Goal: Navigation & Orientation: Find specific page/section

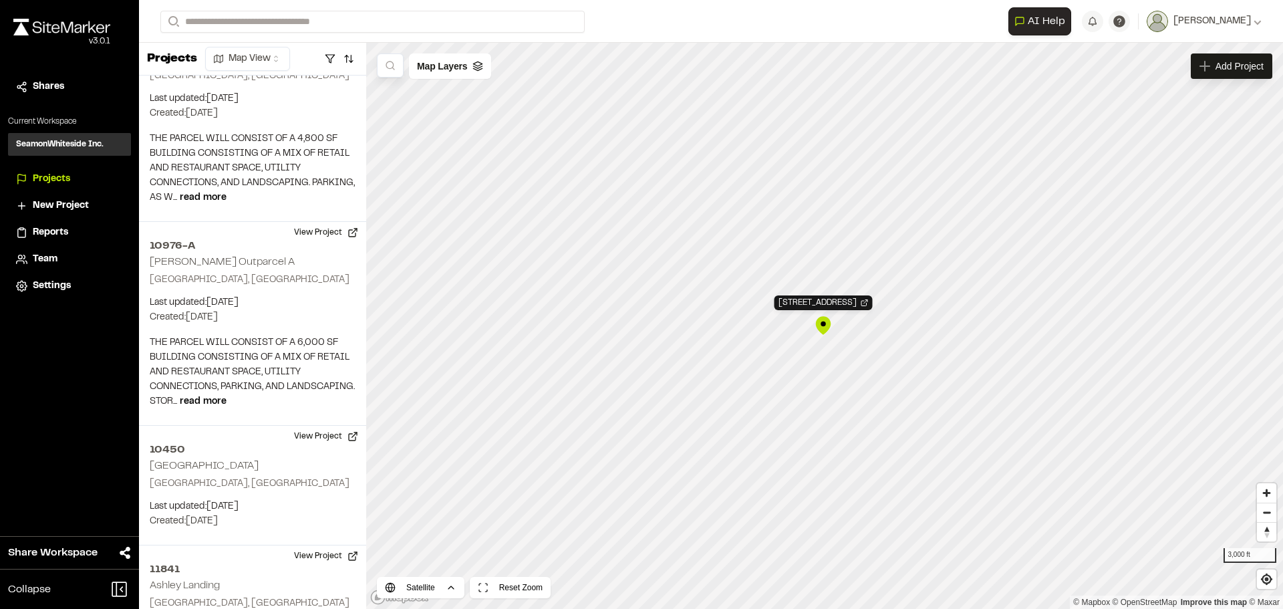
scroll to position [11029, 0]
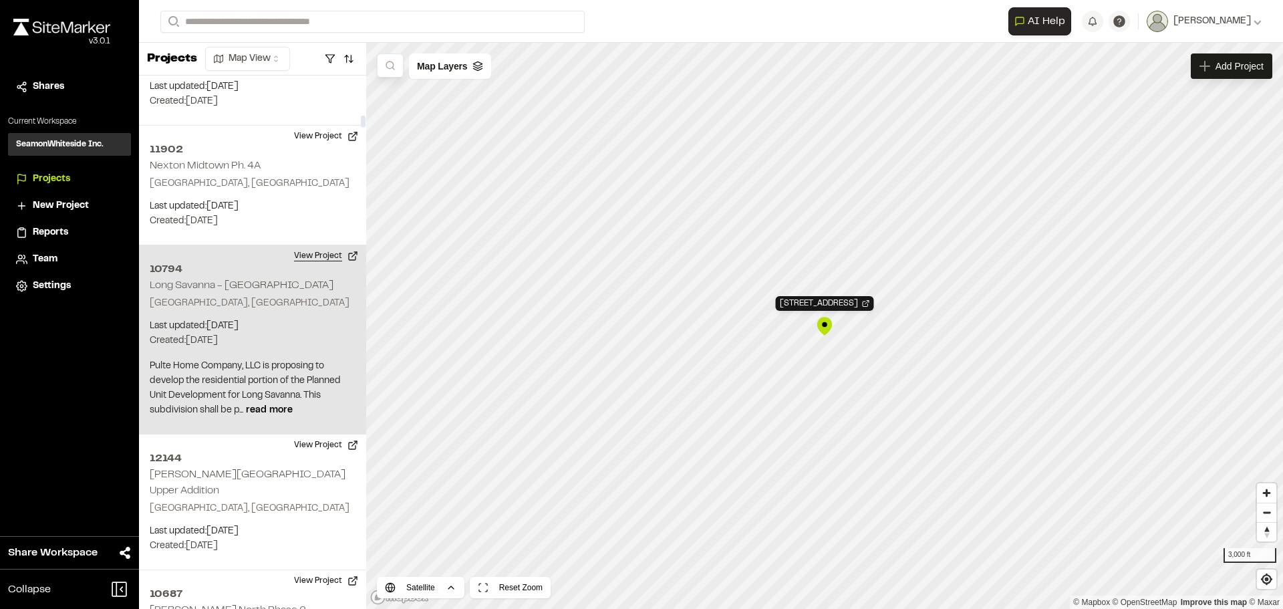
click at [305, 245] on button "View Project" at bounding box center [326, 255] width 80 height 21
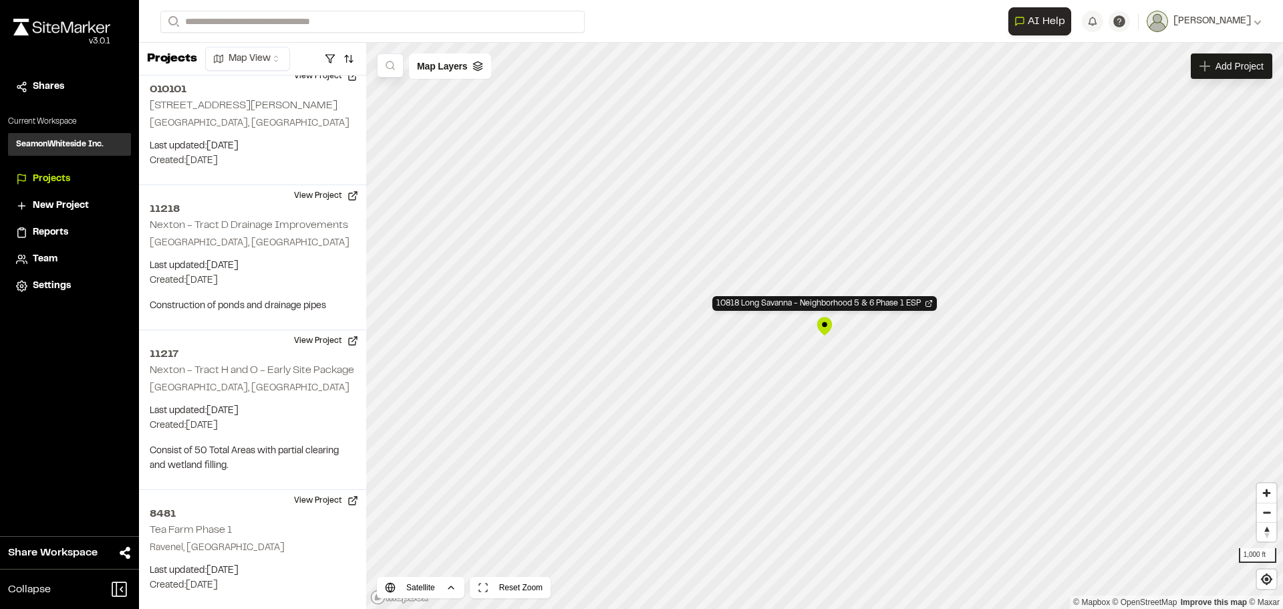
scroll to position [23659, 0]
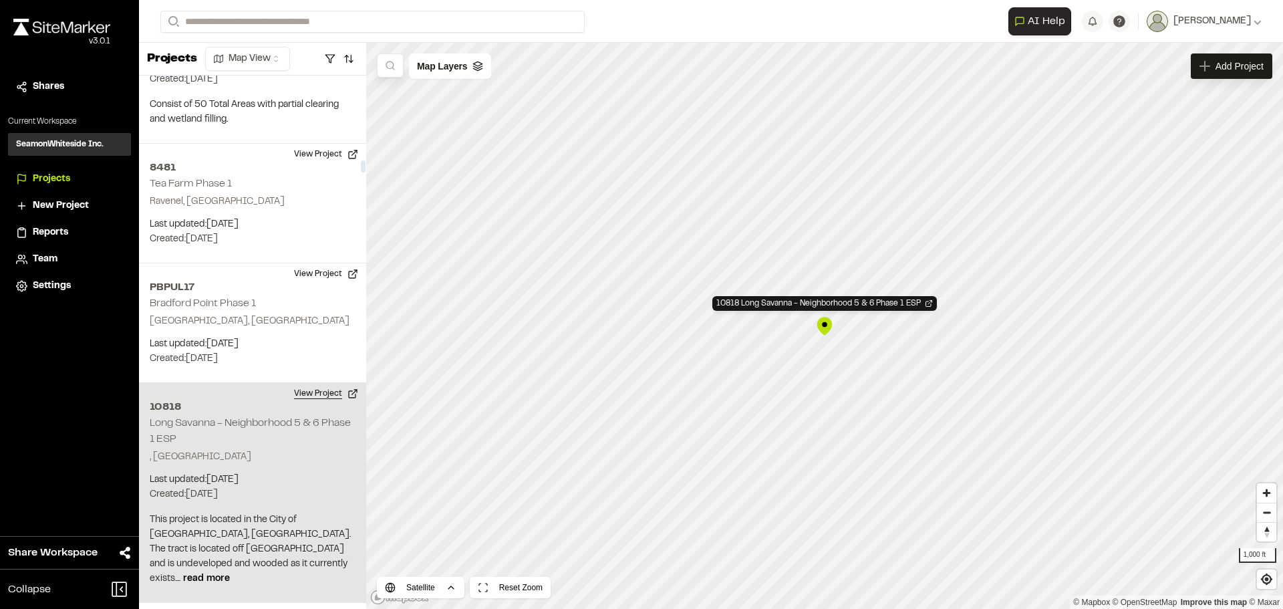
click at [322, 383] on button "View Project" at bounding box center [326, 393] width 80 height 21
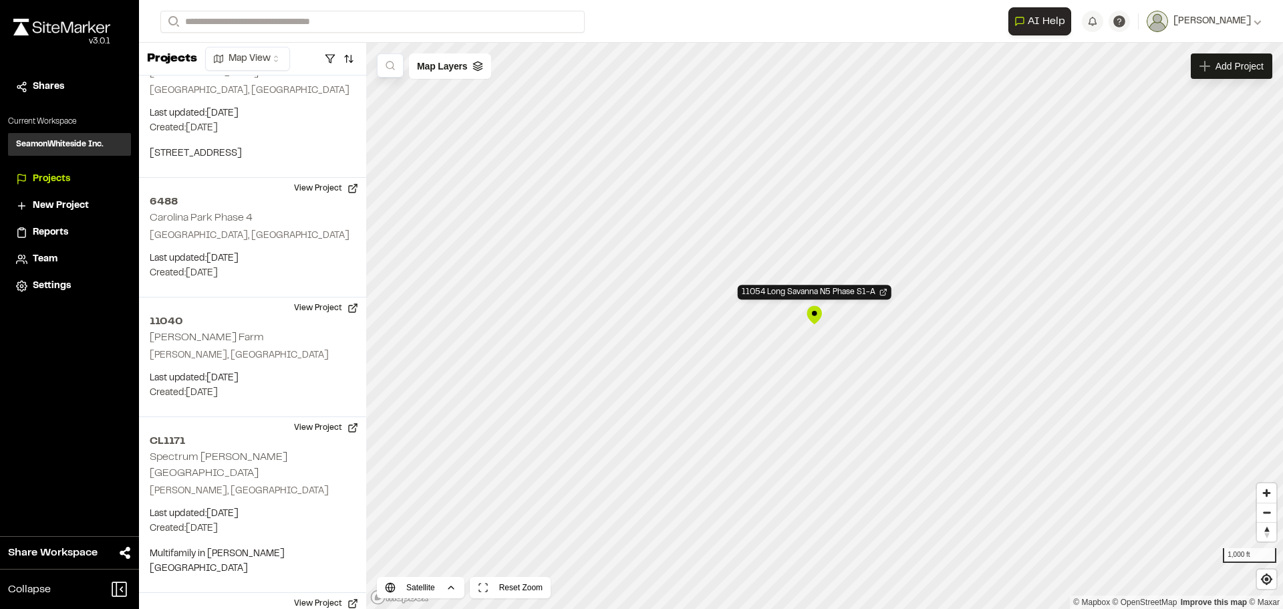
scroll to position [45565, 0]
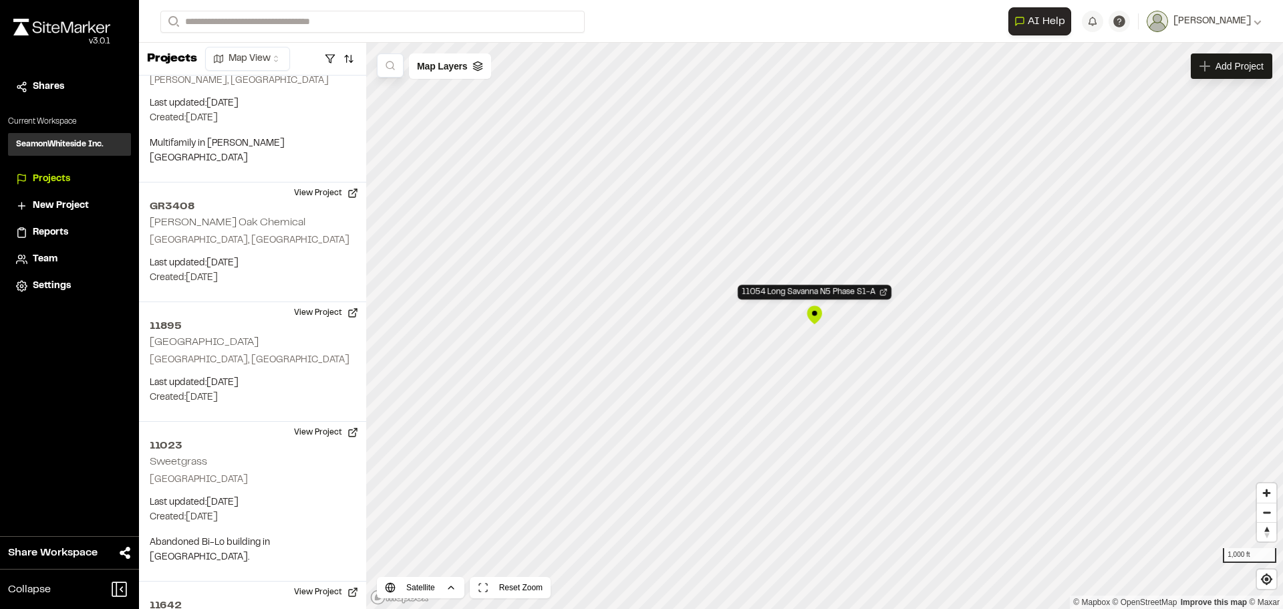
click at [814, 313] on div "11054 Long Savanna N5 Phase S1-A" at bounding box center [815, 315] width 20 height 20
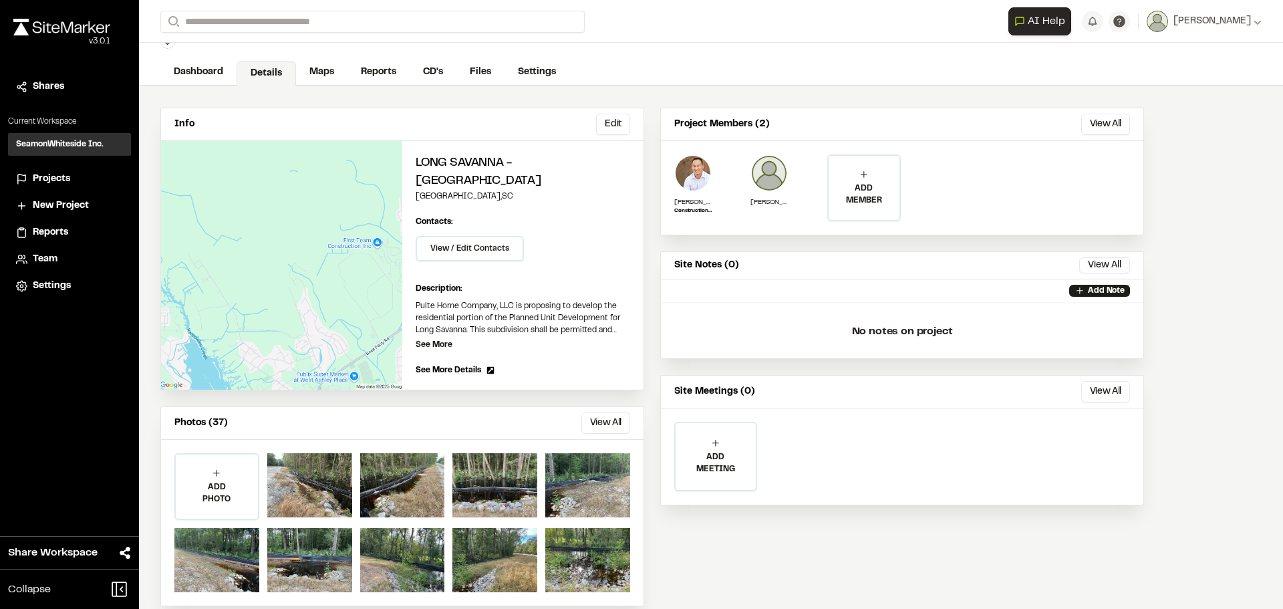
scroll to position [47, 0]
click at [587, 412] on button "View All" at bounding box center [606, 422] width 49 height 21
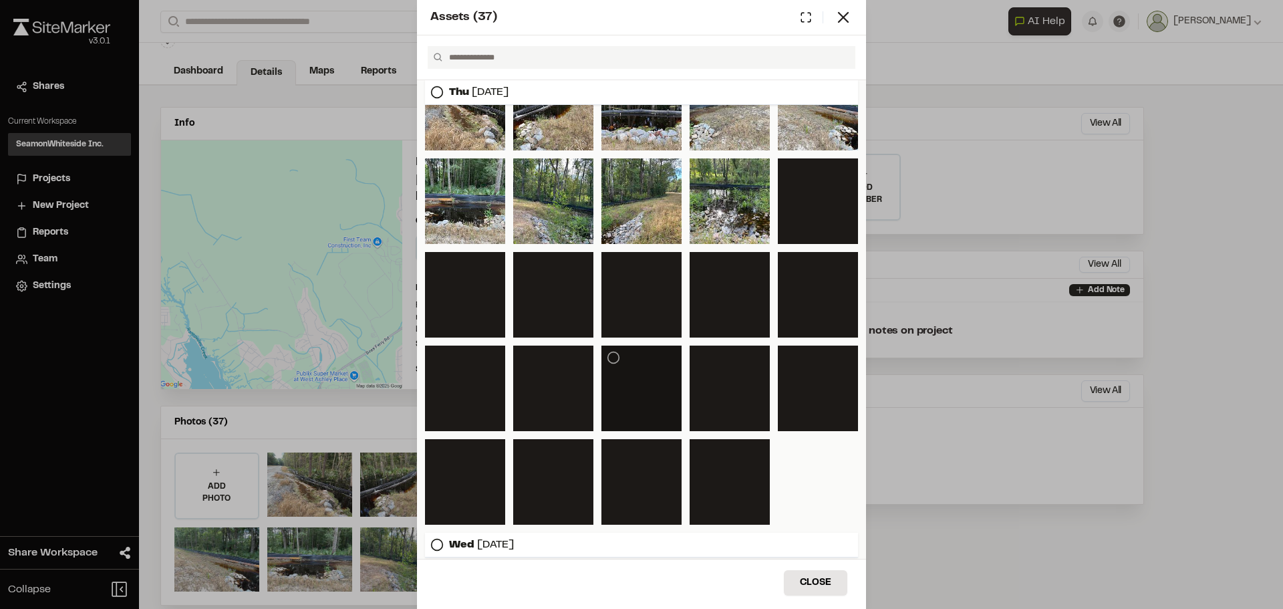
scroll to position [0, 0]
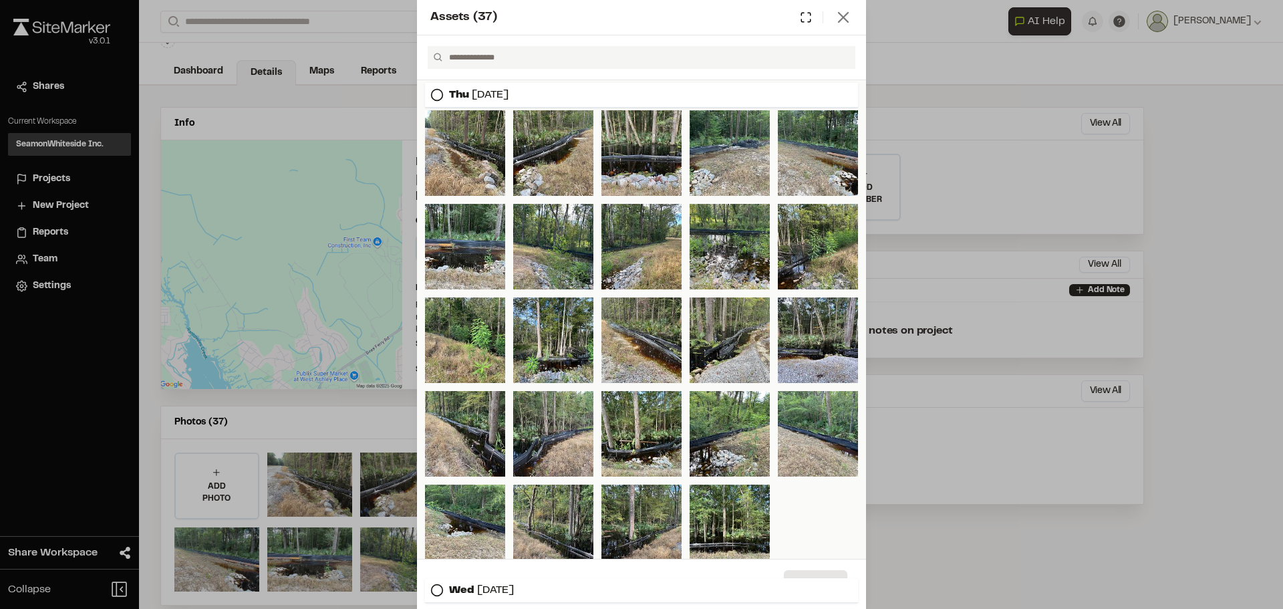
click at [843, 15] on icon at bounding box center [843, 17] width 19 height 19
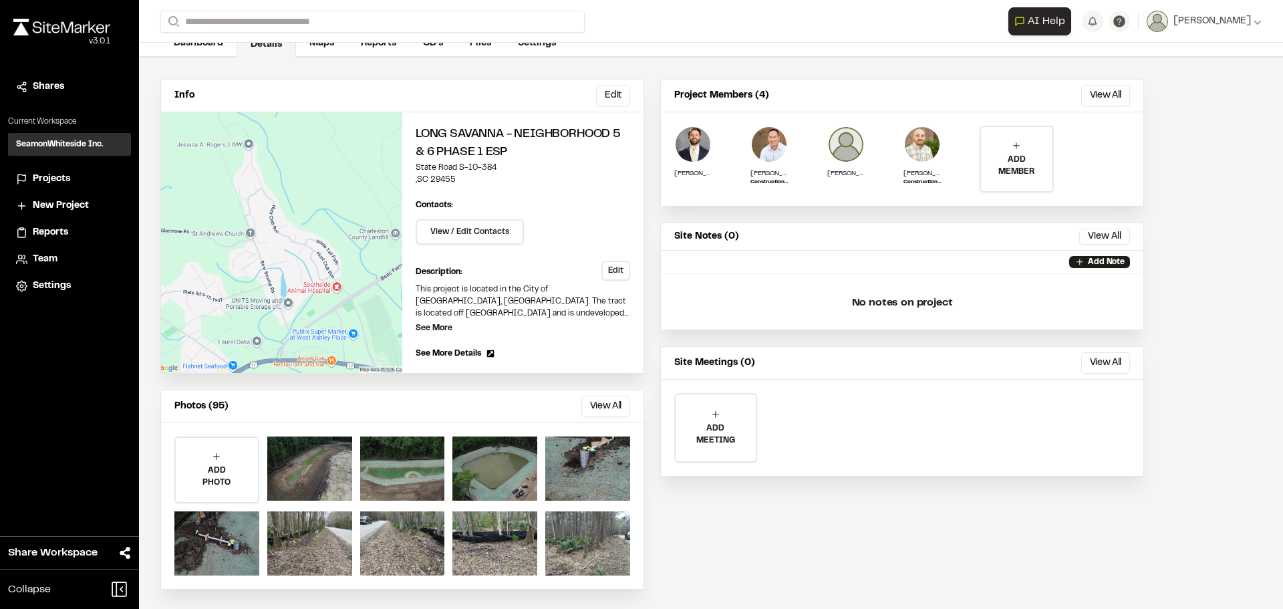
scroll to position [77, 0]
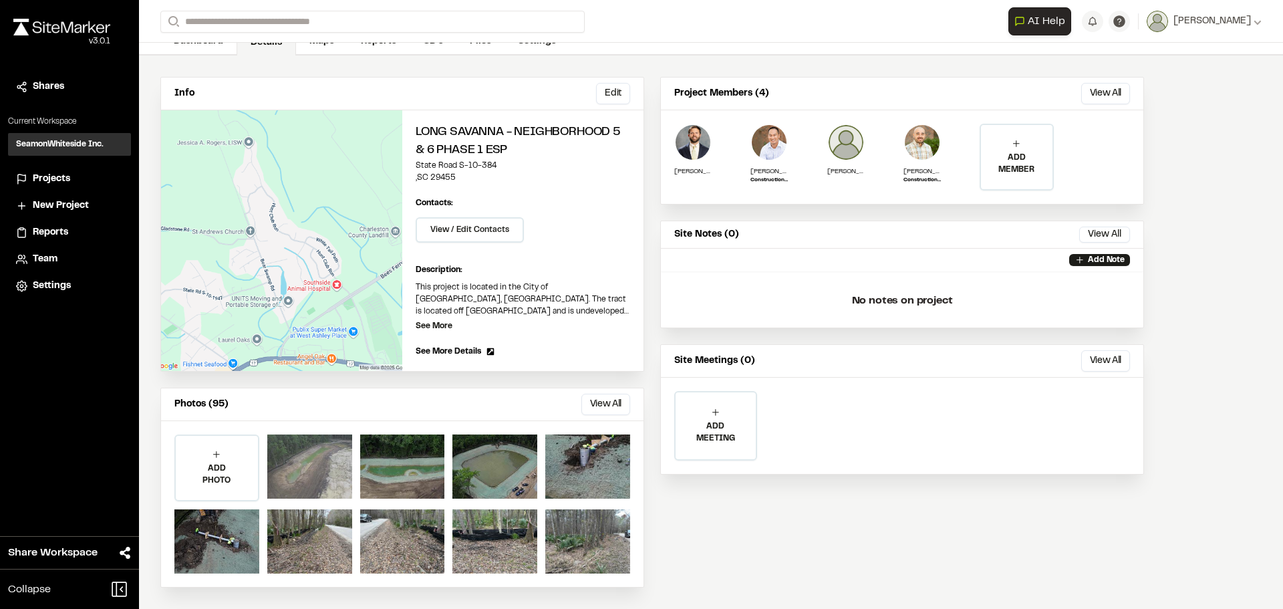
click at [282, 457] on div at bounding box center [309, 467] width 85 height 64
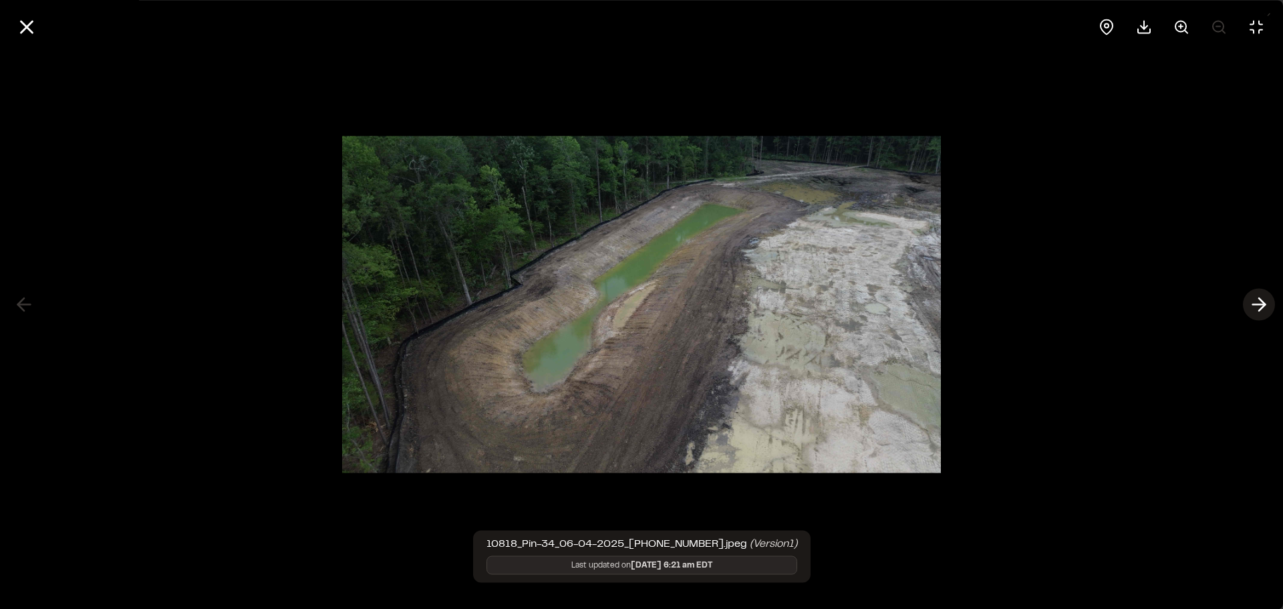
click at [1261, 301] on polyline at bounding box center [1262, 304] width 6 height 13
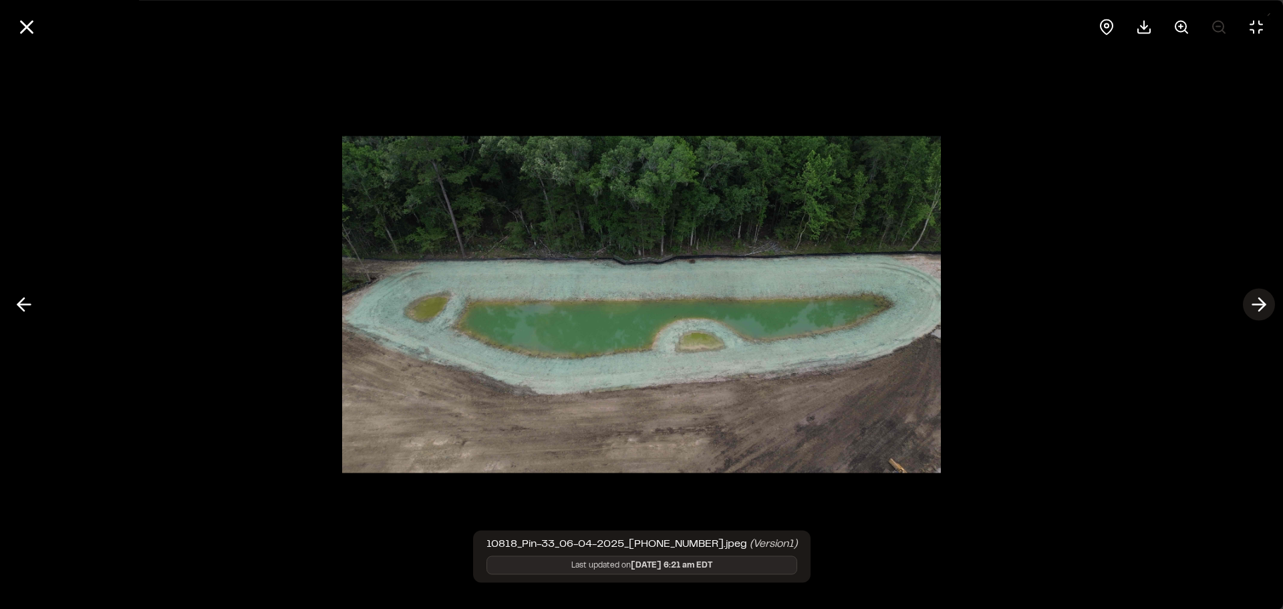
click at [1261, 301] on polyline at bounding box center [1262, 304] width 6 height 13
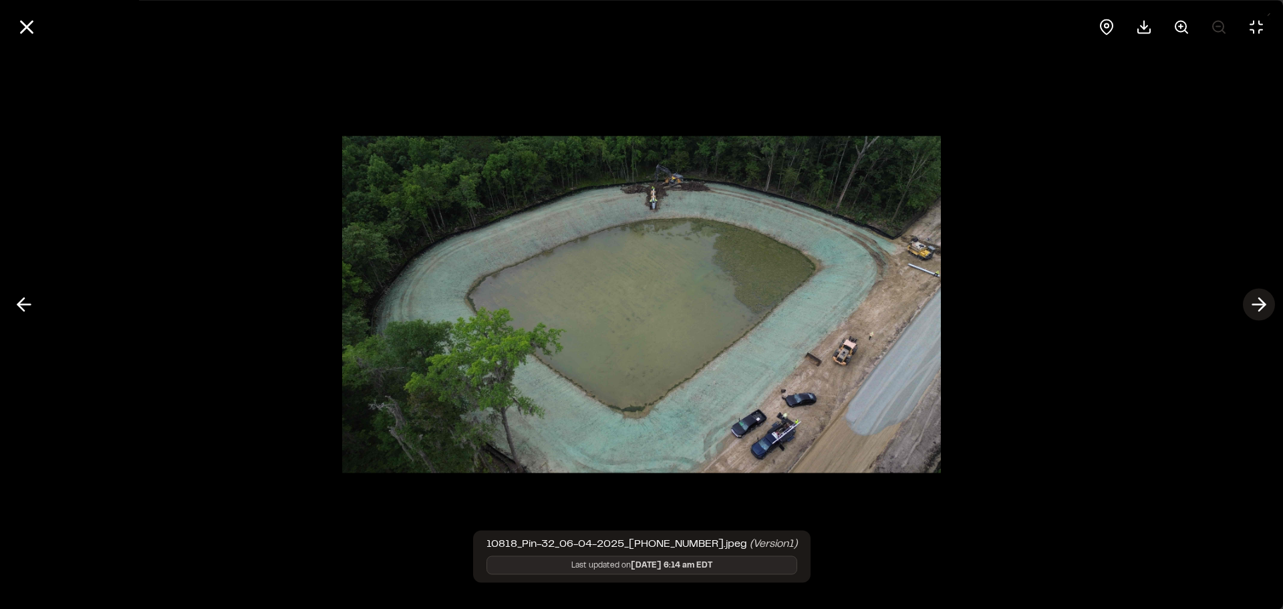
click at [1261, 301] on polyline at bounding box center [1262, 304] width 6 height 13
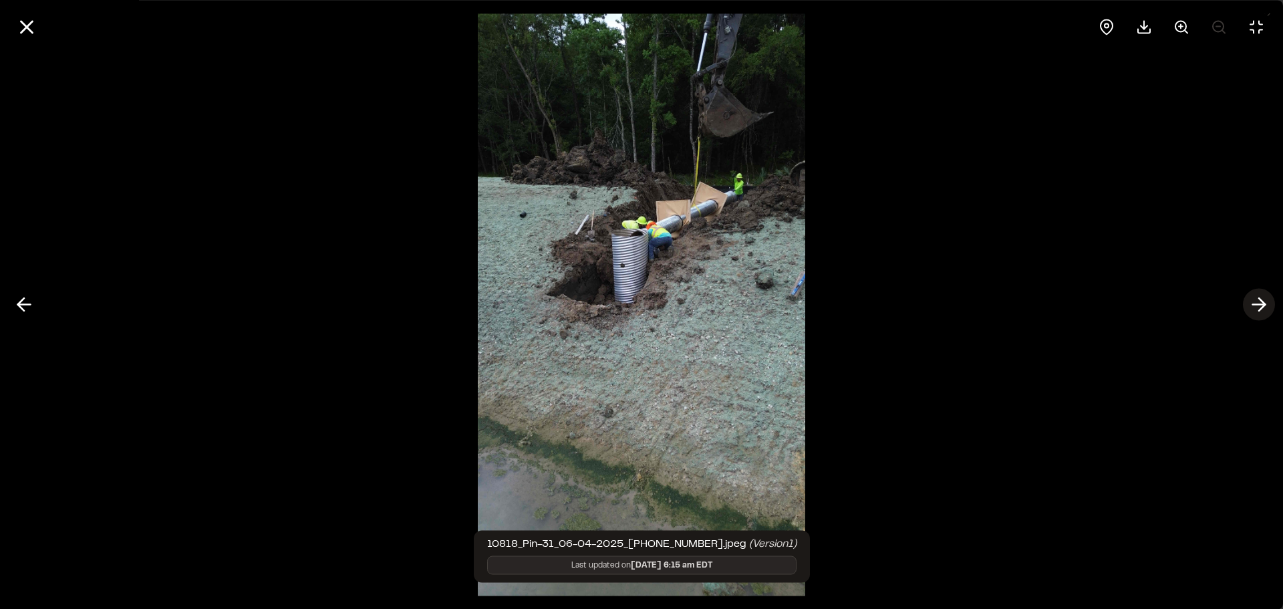
click at [1261, 301] on polyline at bounding box center [1262, 304] width 6 height 13
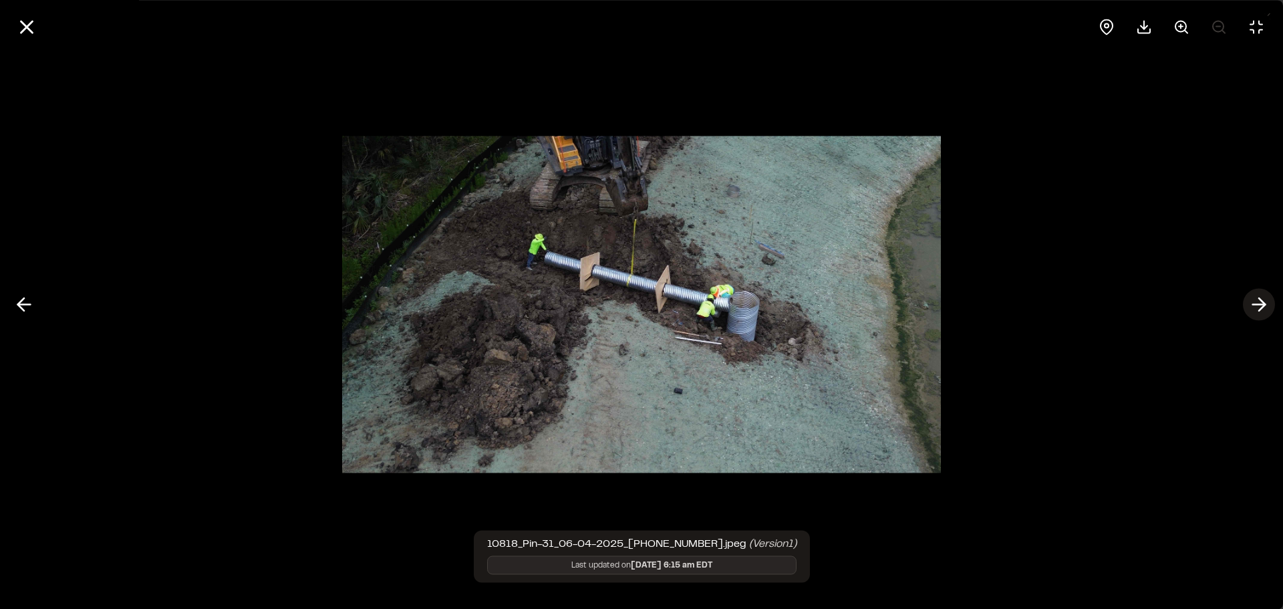
click at [1261, 301] on polyline at bounding box center [1262, 304] width 6 height 13
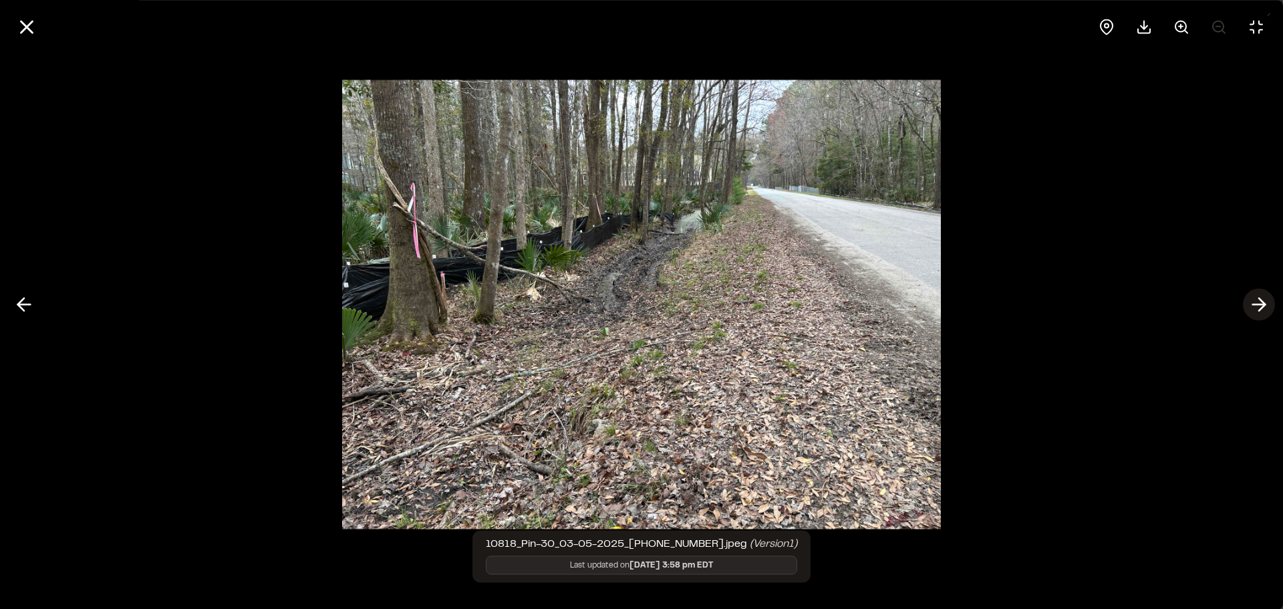
click at [1261, 301] on polyline at bounding box center [1262, 304] width 6 height 13
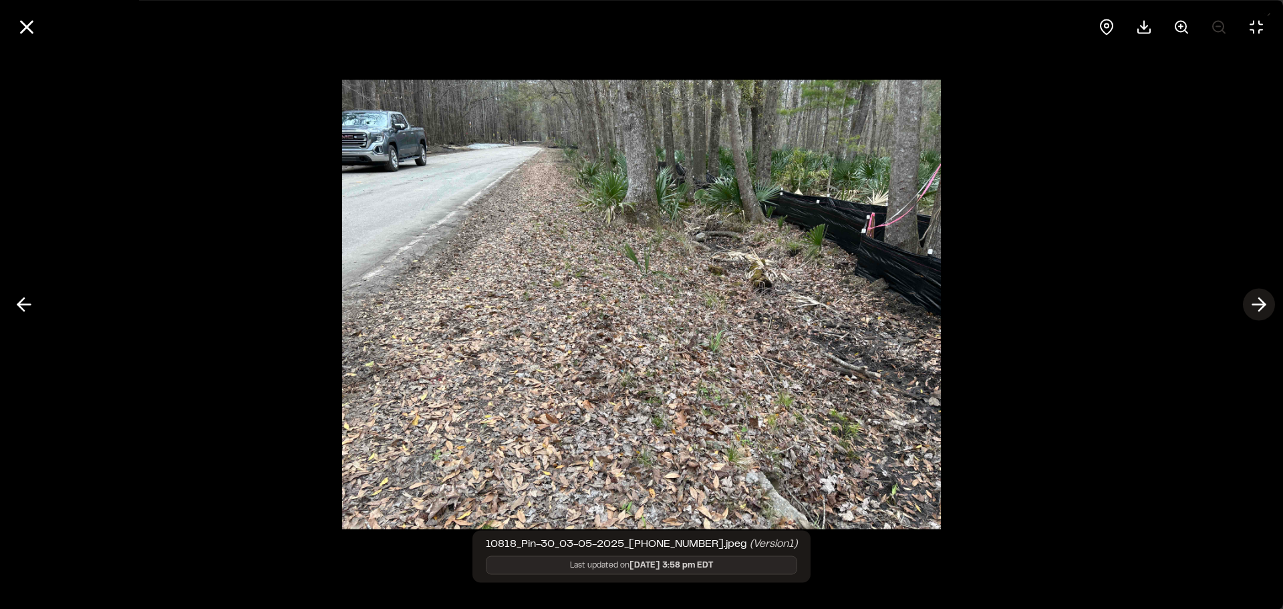
click at [1261, 301] on polyline at bounding box center [1262, 304] width 6 height 13
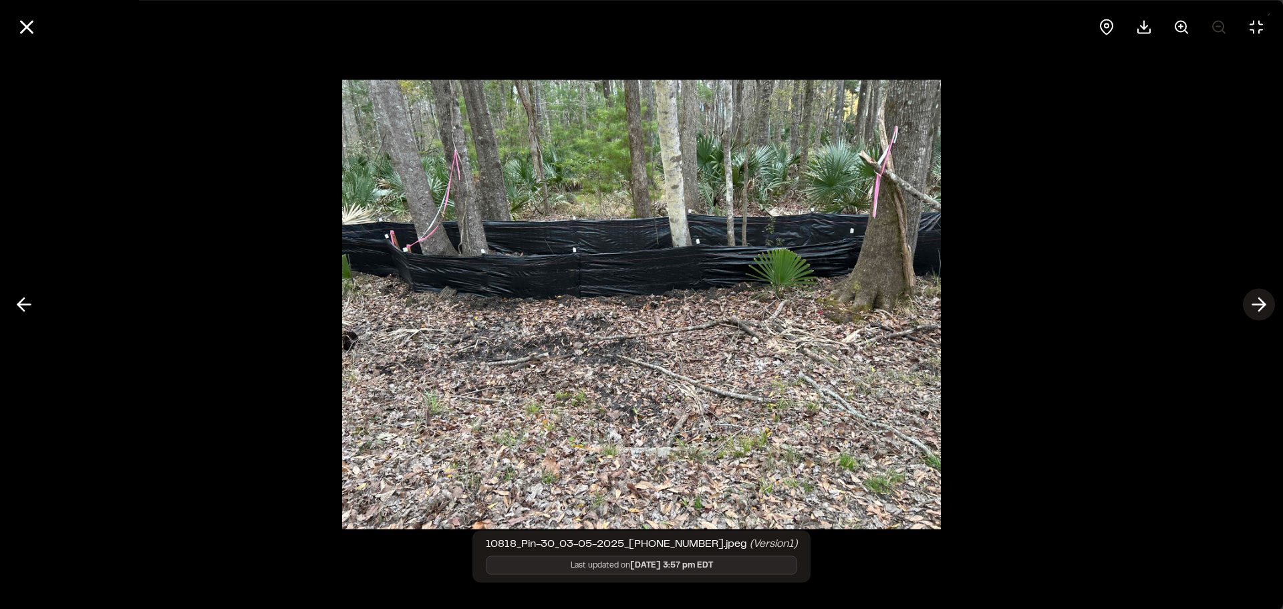
click at [1261, 301] on polyline at bounding box center [1262, 304] width 6 height 13
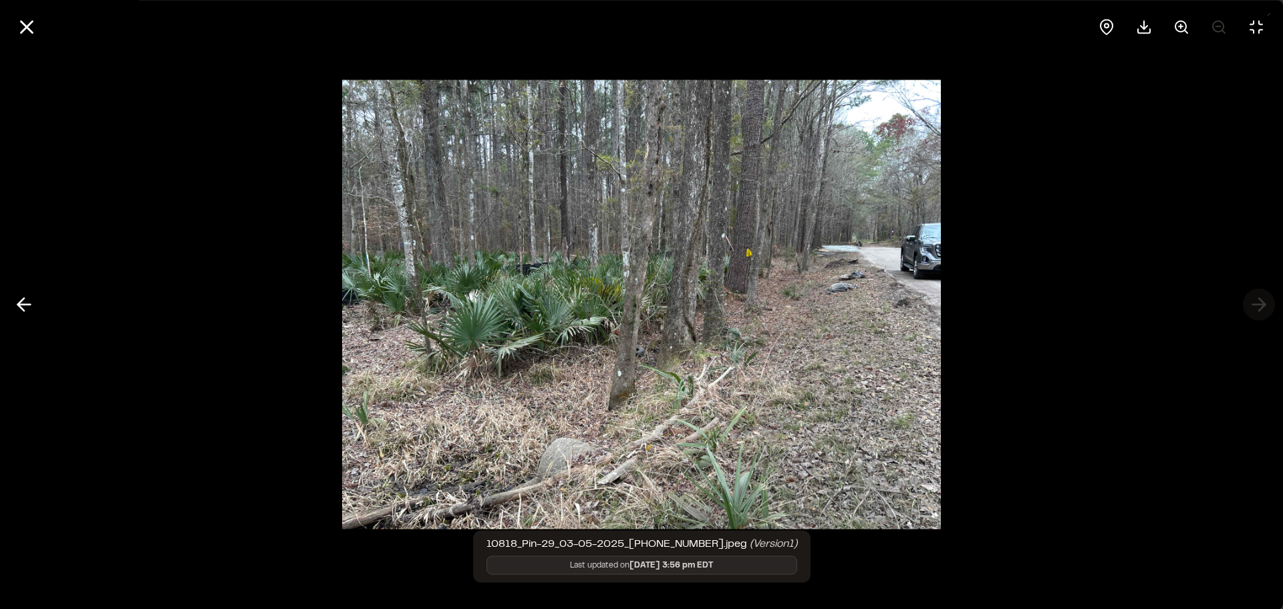
click at [1261, 301] on div at bounding box center [641, 304] width 1283 height 609
drag, startPoint x: 13, startPoint y: 19, endPoint x: 20, endPoint y: 20, distance: 6.8
click at [14, 19] on button at bounding box center [27, 27] width 32 height 32
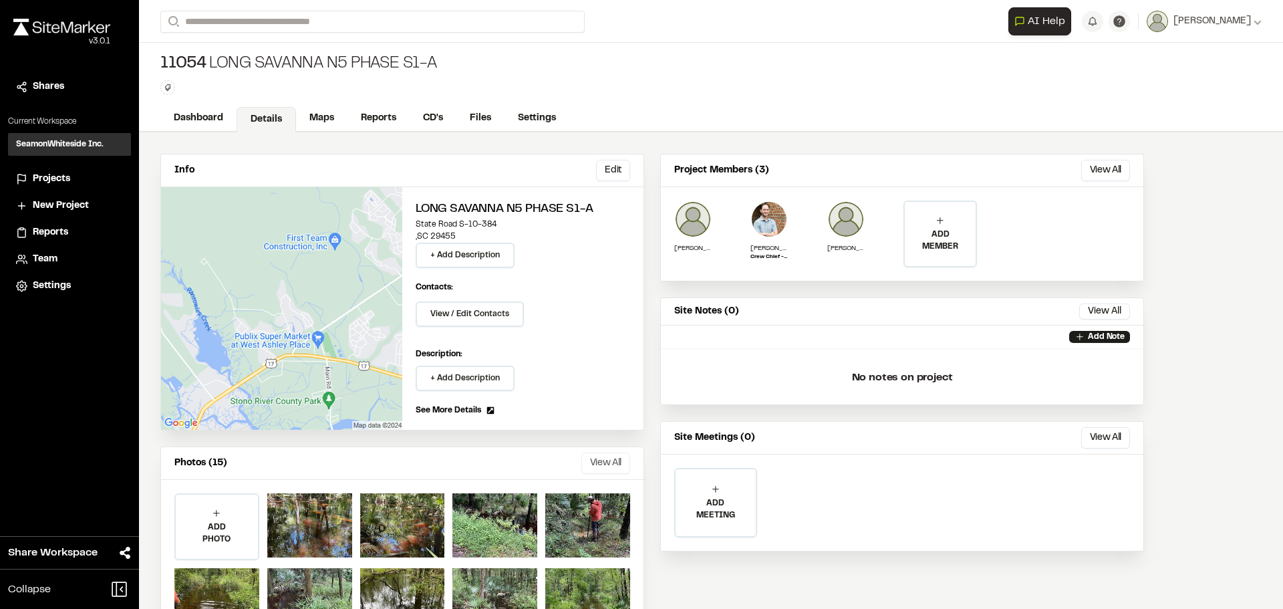
click at [608, 463] on button "View All" at bounding box center [606, 463] width 49 height 21
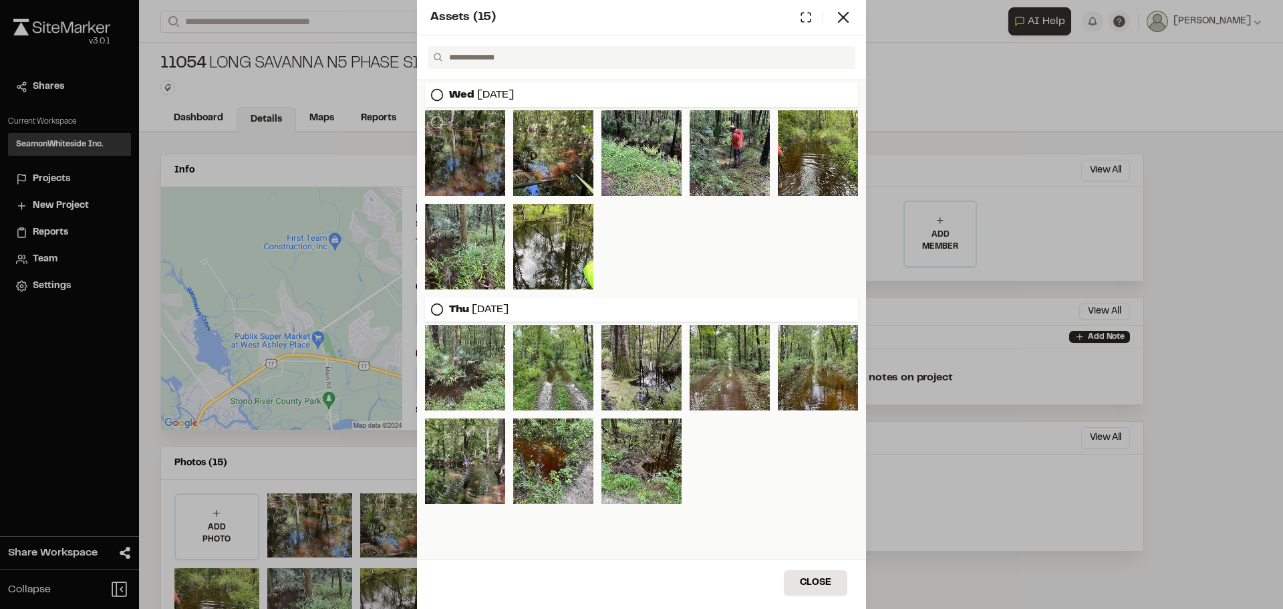
click at [454, 147] on div at bounding box center [465, 153] width 80 height 86
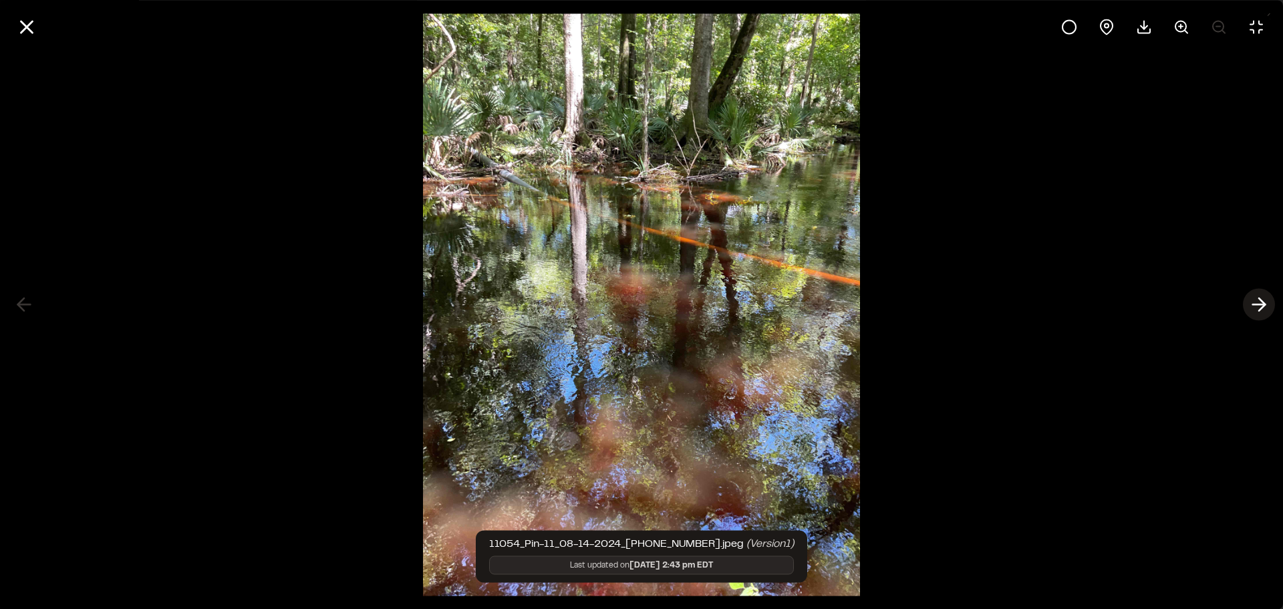
click at [1260, 297] on icon at bounding box center [1259, 304] width 21 height 23
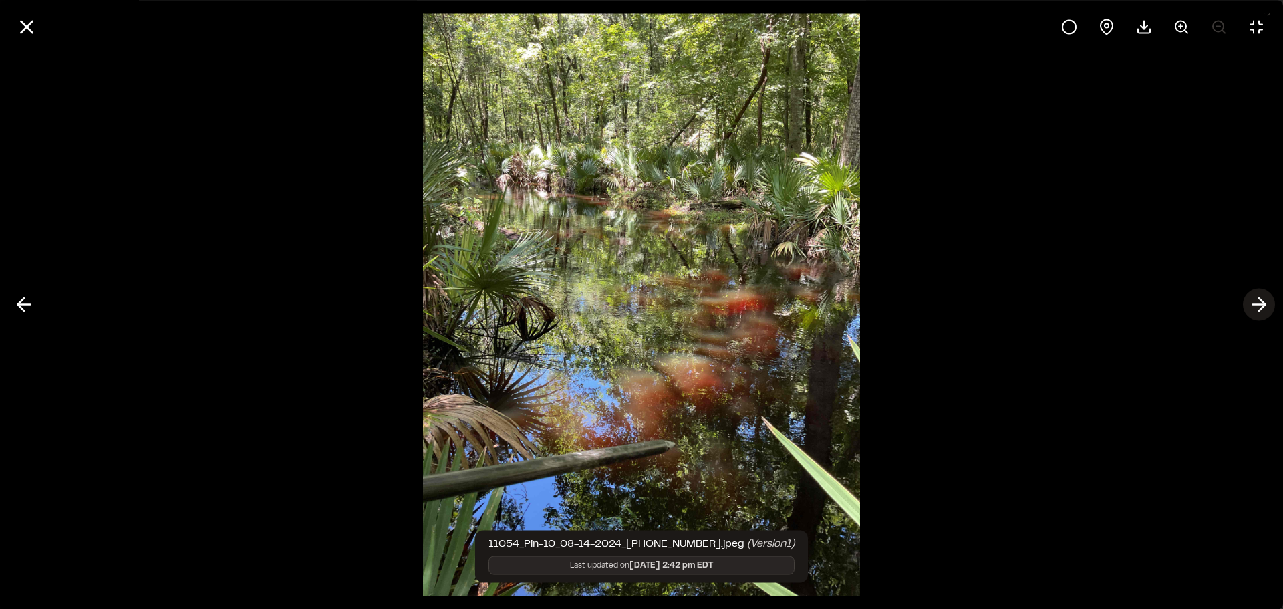
click at [1257, 299] on icon at bounding box center [1259, 304] width 21 height 23
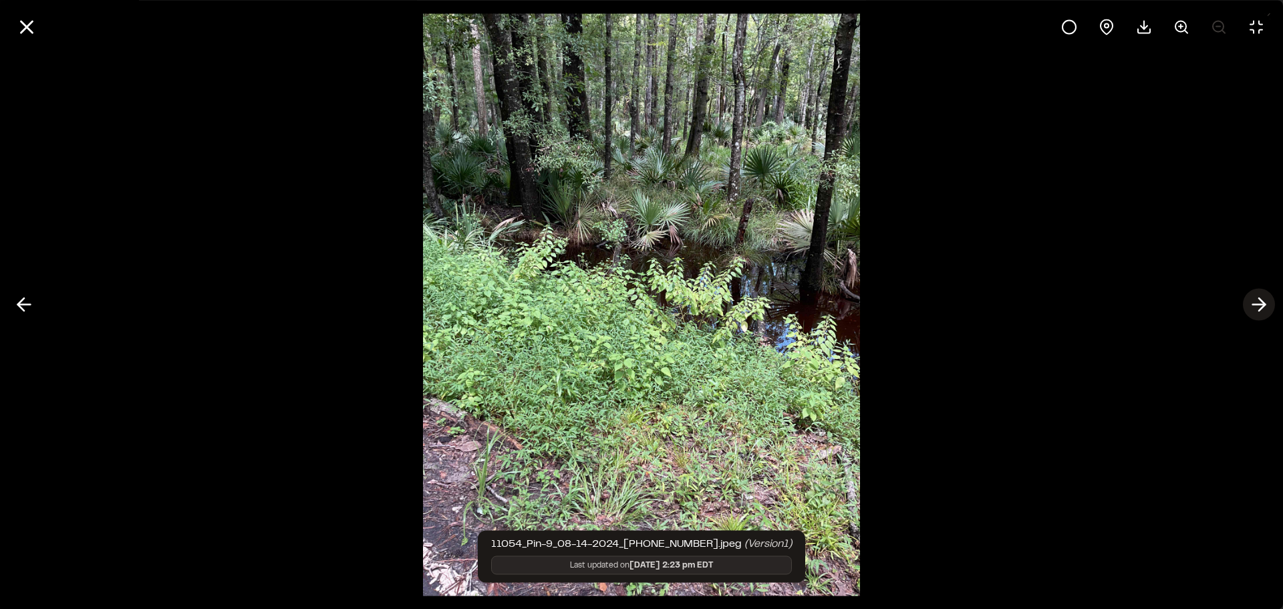
click at [1257, 299] on icon at bounding box center [1259, 304] width 21 height 23
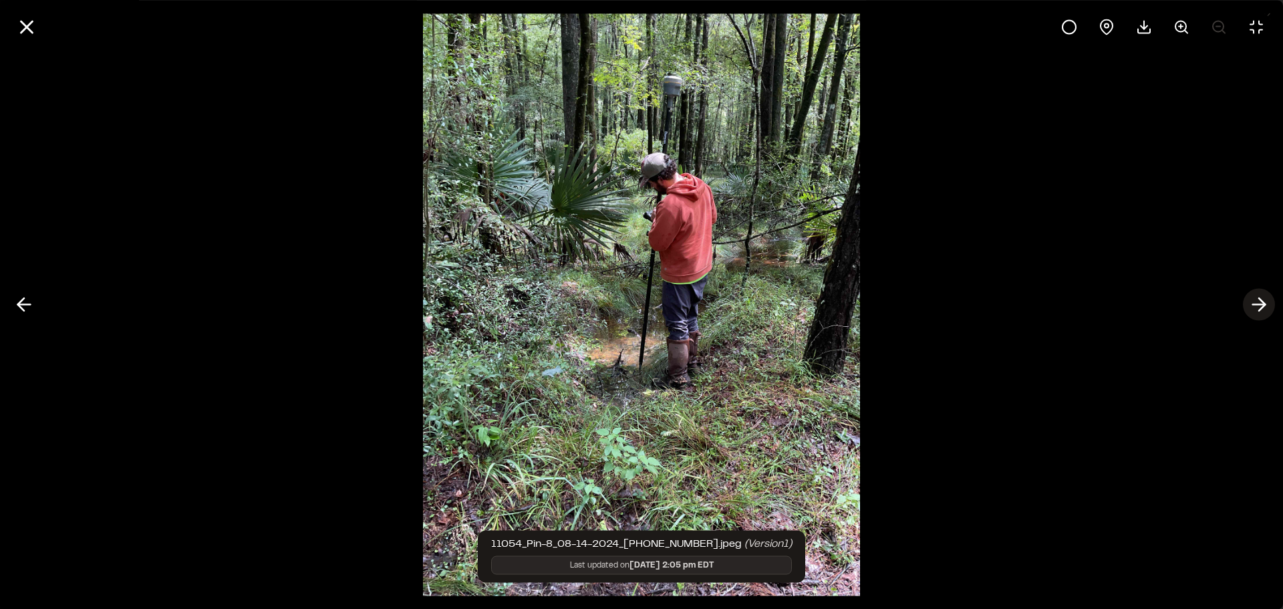
click at [1257, 299] on icon at bounding box center [1259, 304] width 21 height 23
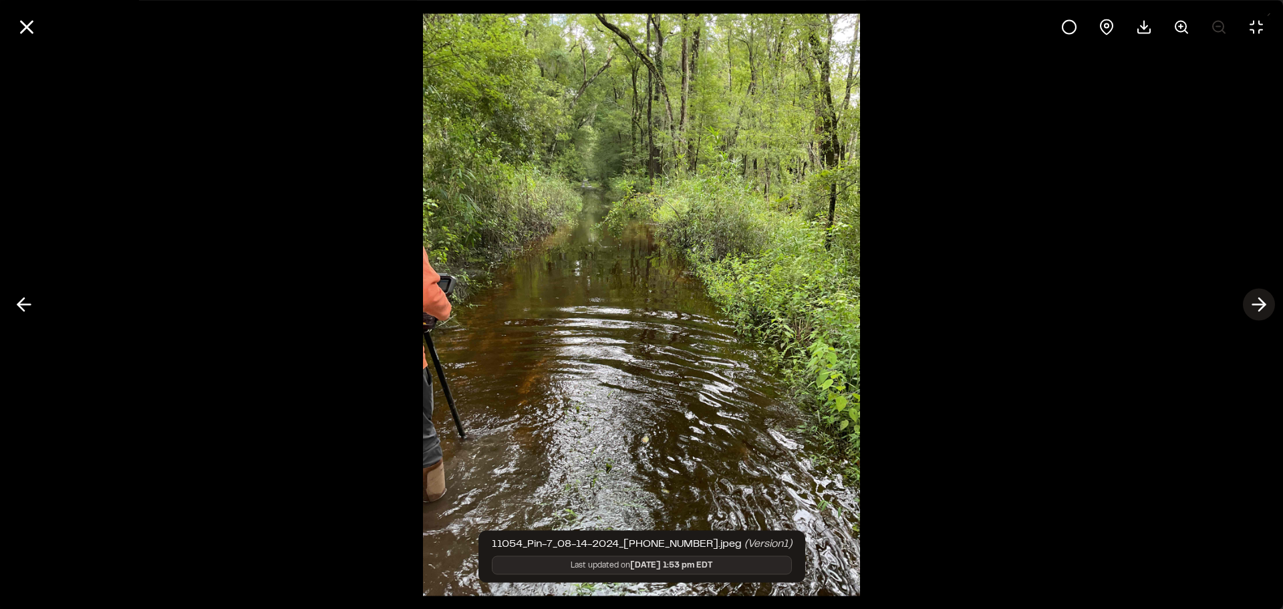
click at [1249, 304] on icon at bounding box center [1259, 304] width 21 height 23
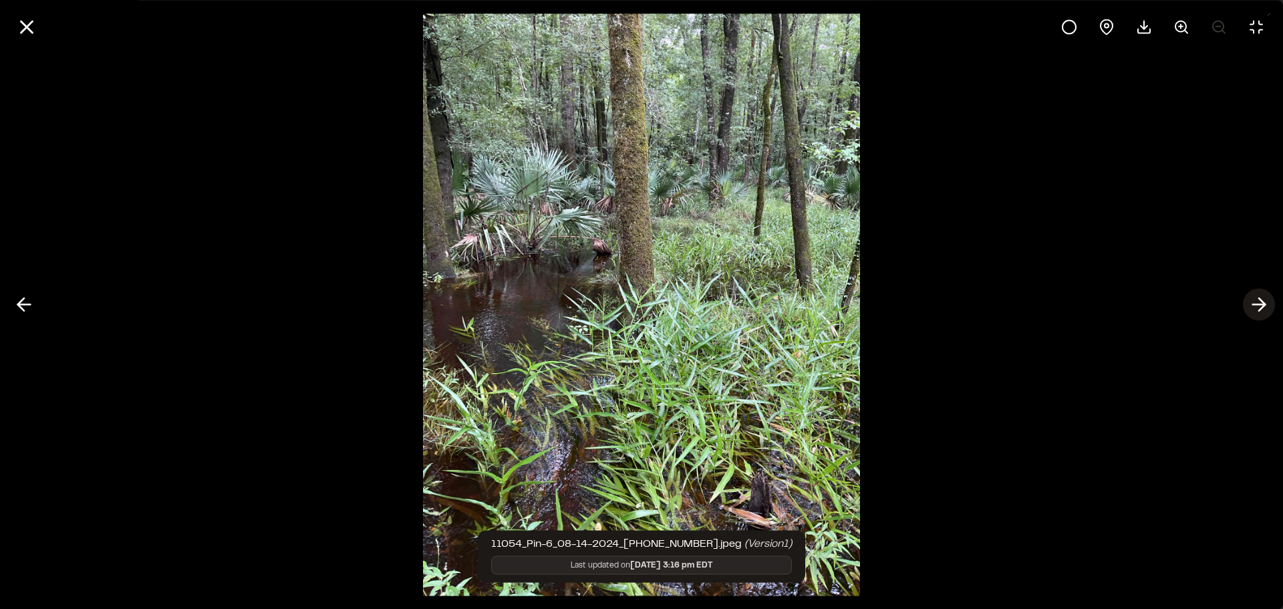
click at [1249, 304] on icon at bounding box center [1259, 304] width 21 height 23
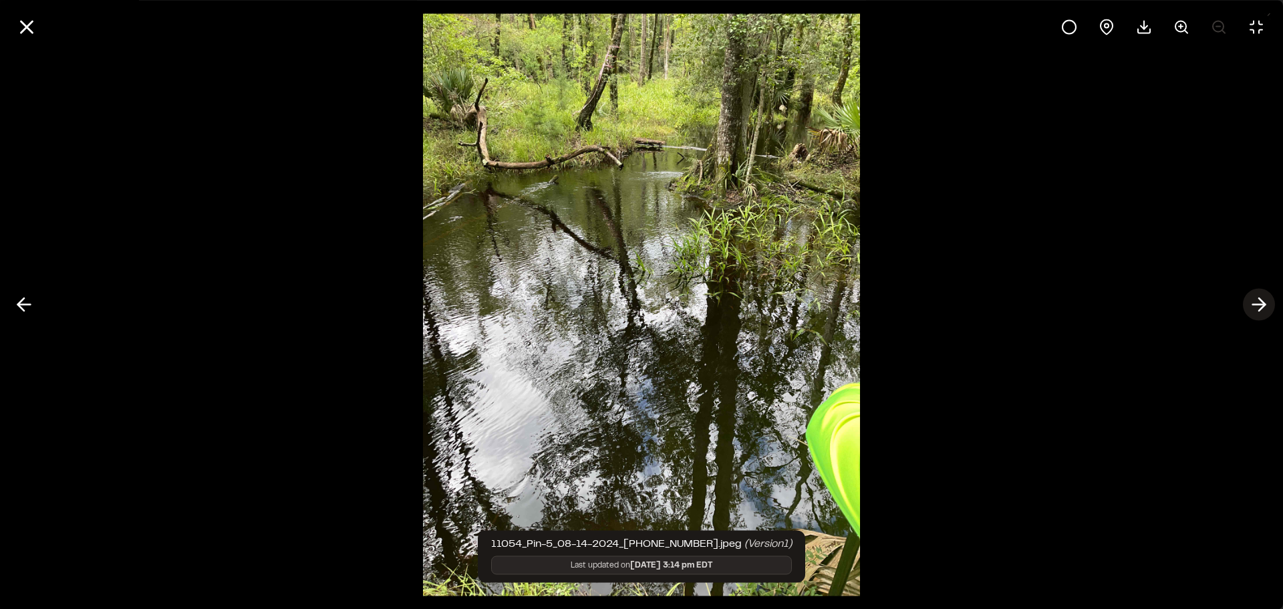
click at [1249, 304] on icon at bounding box center [1259, 304] width 21 height 23
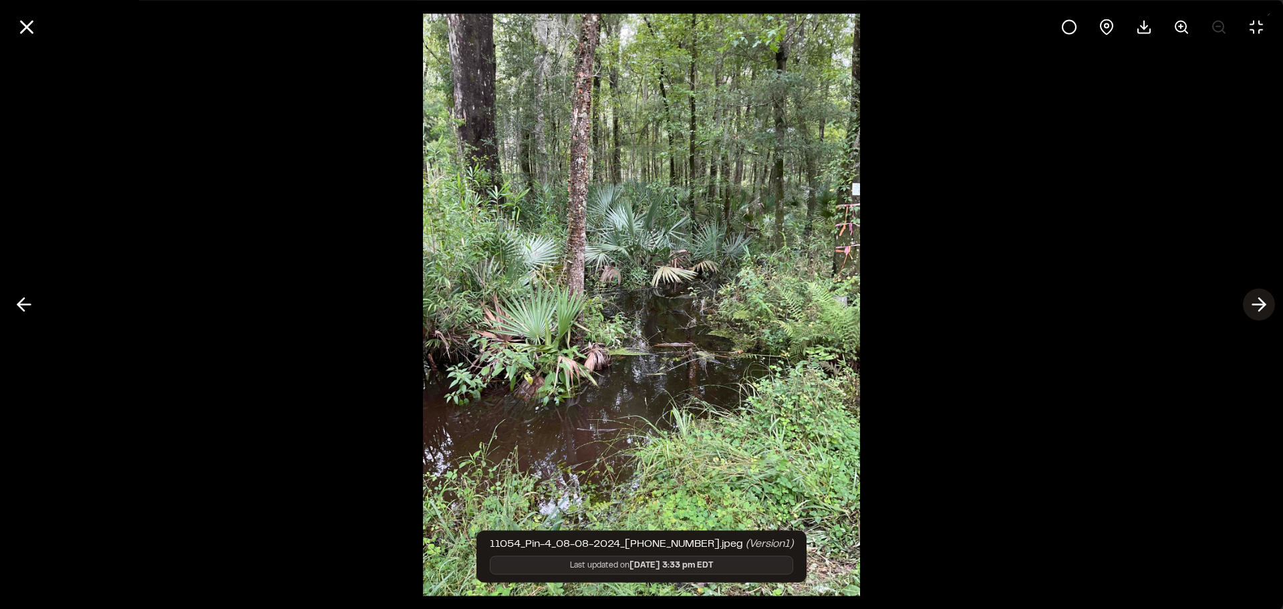
click at [1249, 304] on icon at bounding box center [1259, 304] width 21 height 23
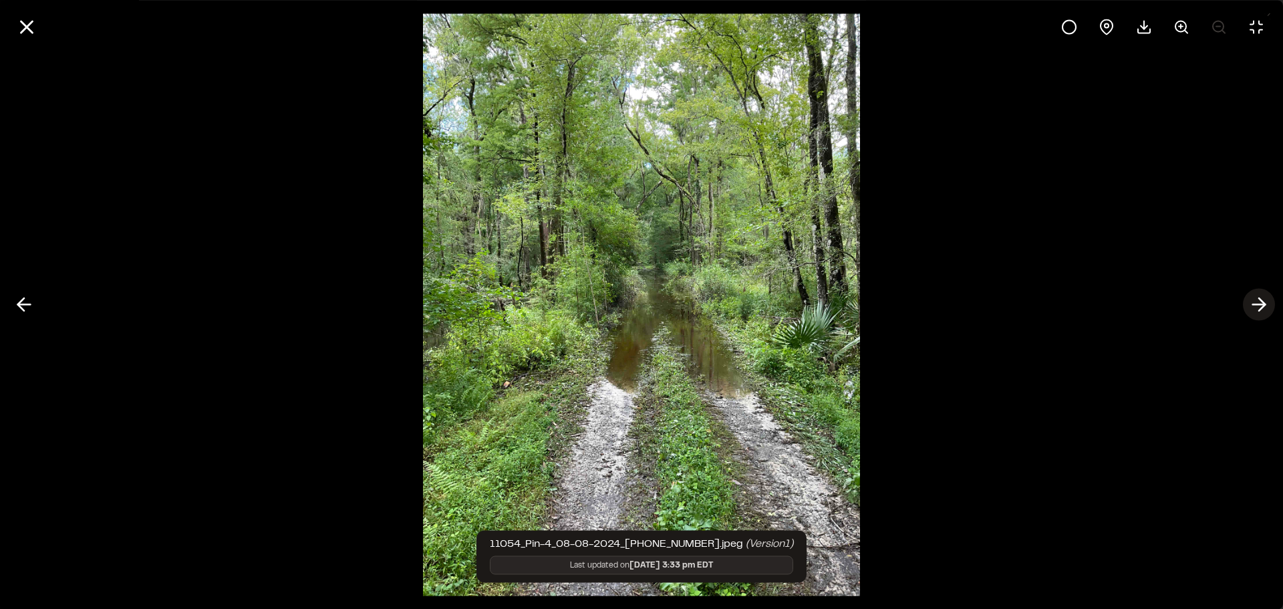
click at [1249, 304] on icon at bounding box center [1259, 304] width 21 height 23
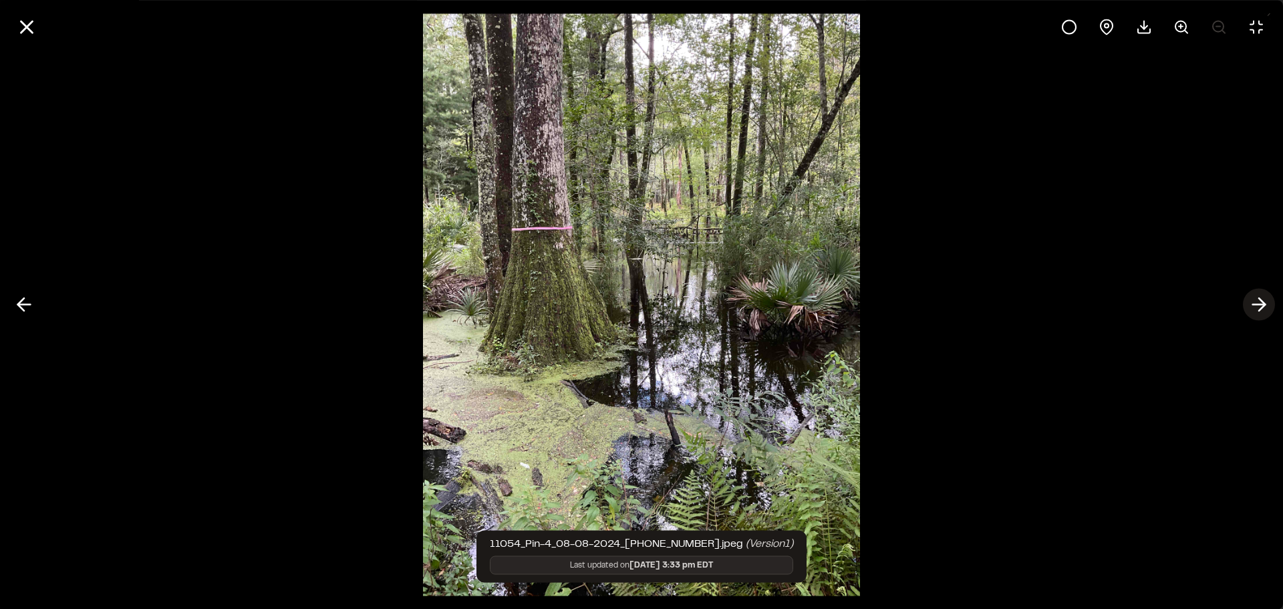
click at [1249, 304] on icon at bounding box center [1259, 304] width 21 height 23
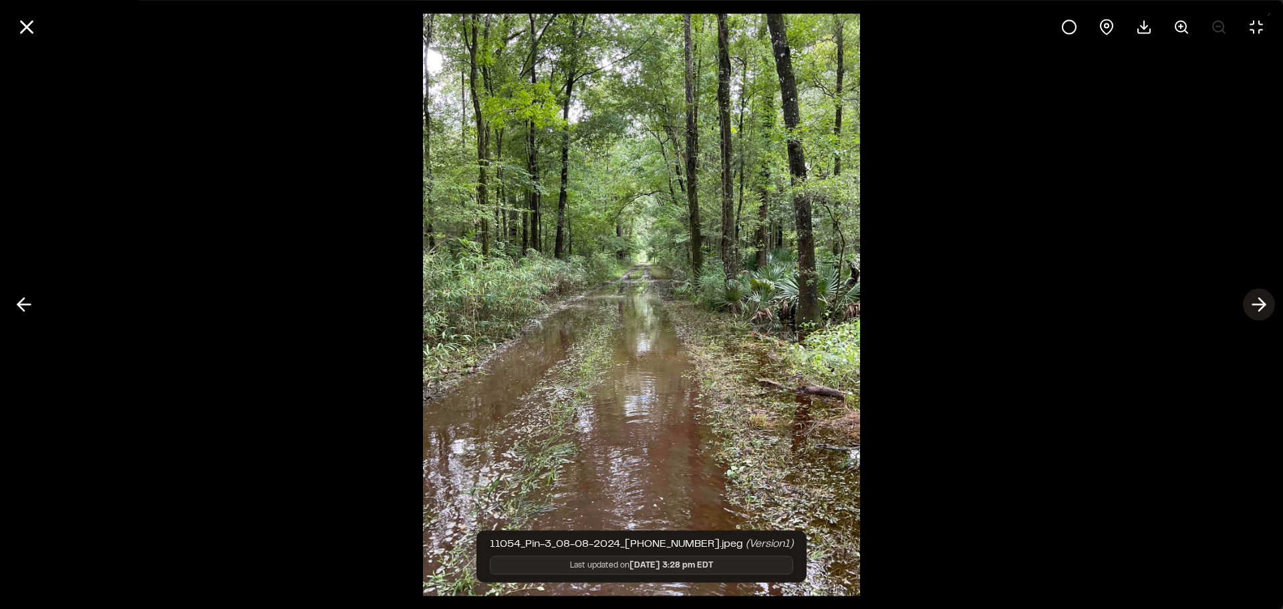
click at [1249, 304] on icon at bounding box center [1259, 304] width 21 height 23
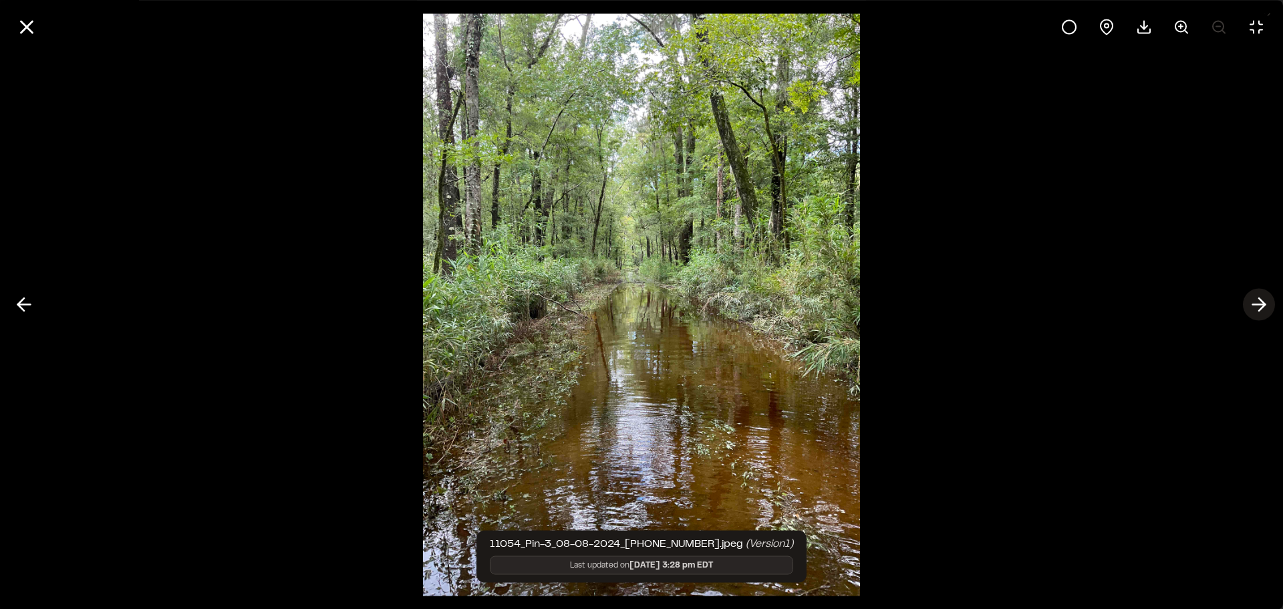
click at [1249, 304] on icon at bounding box center [1259, 304] width 21 height 23
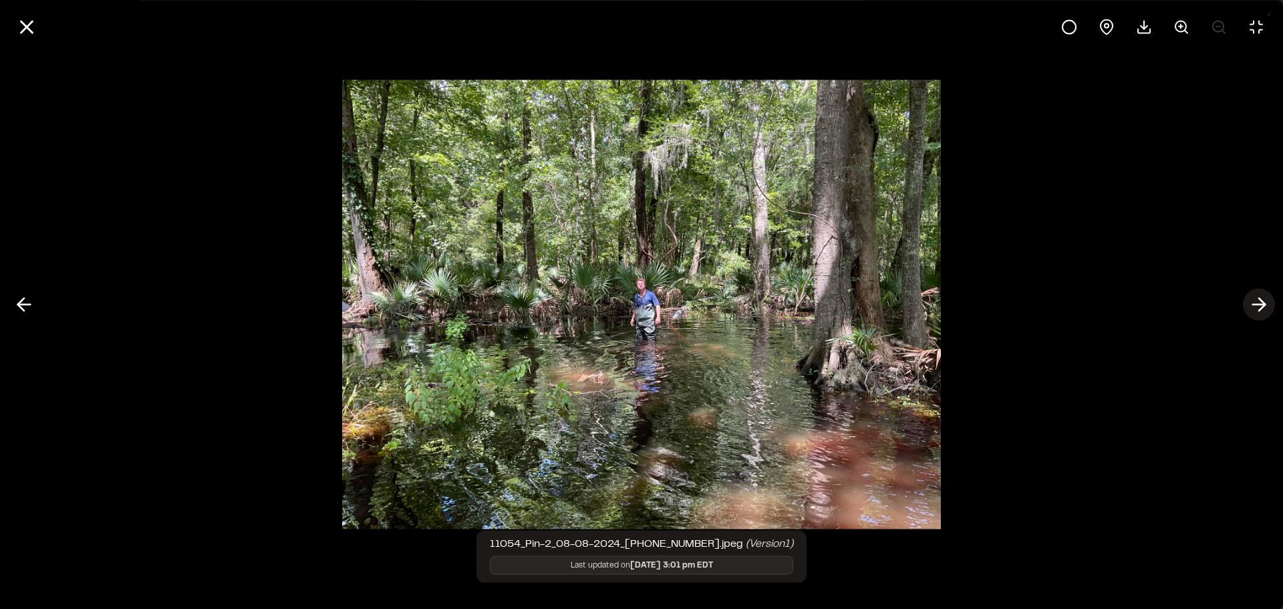
click at [1255, 303] on icon at bounding box center [1259, 304] width 21 height 23
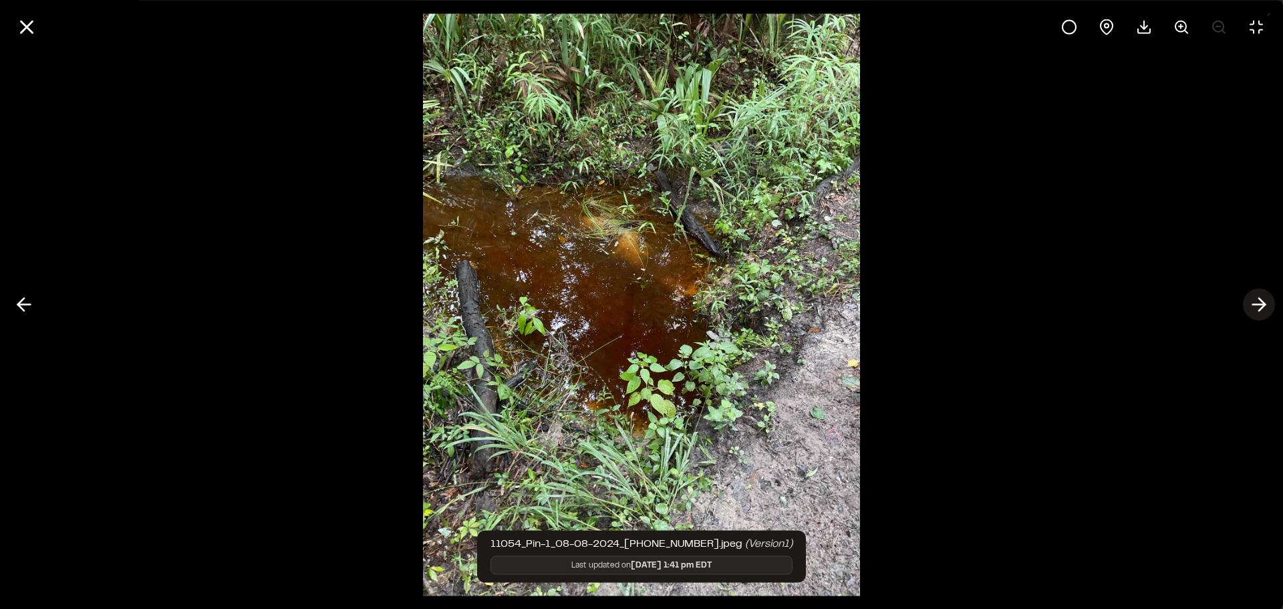
click at [1255, 303] on icon at bounding box center [1259, 304] width 21 height 23
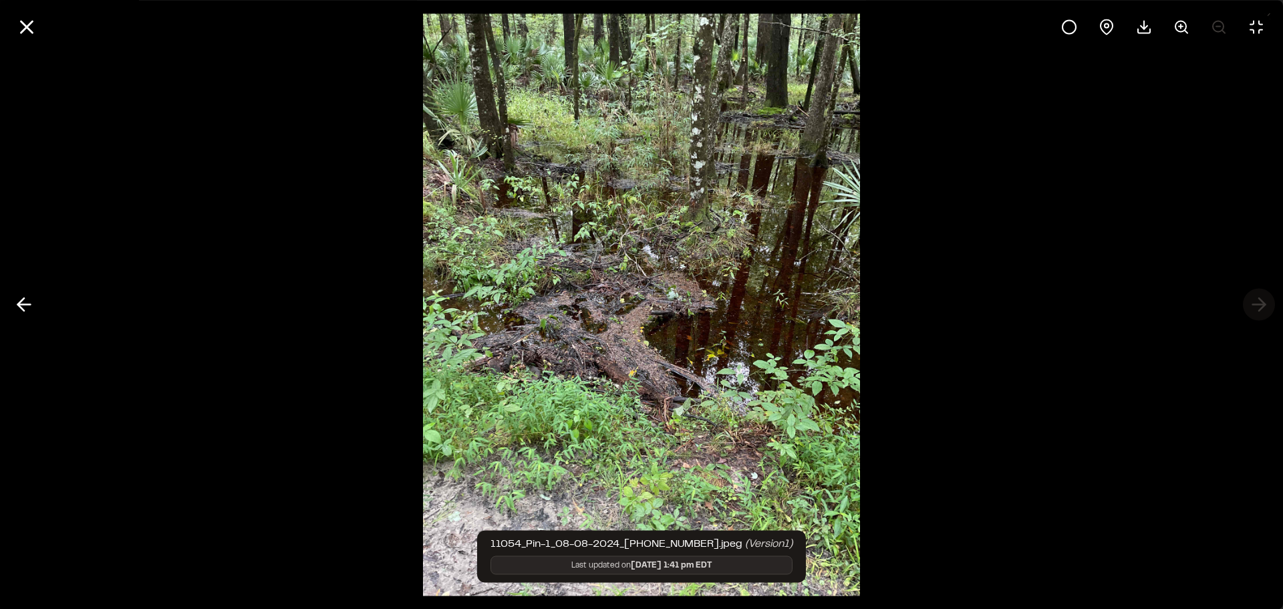
click at [1255, 303] on div at bounding box center [641, 304] width 1283 height 609
click at [16, 17] on icon at bounding box center [26, 26] width 23 height 23
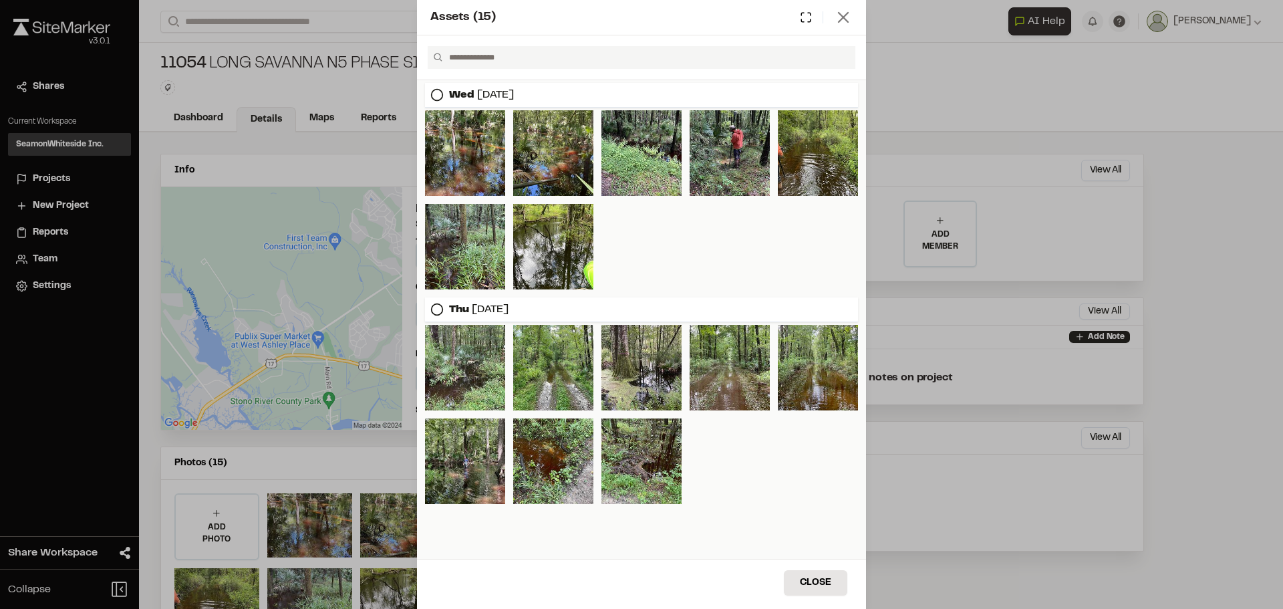
click at [843, 18] on line at bounding box center [843, 17] width 9 height 9
